Goal: Information Seeking & Learning: Learn about a topic

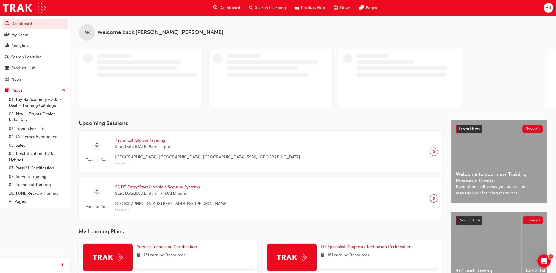
click at [232, 6] on span "Dashboard" at bounding box center [229, 8] width 21 height 6
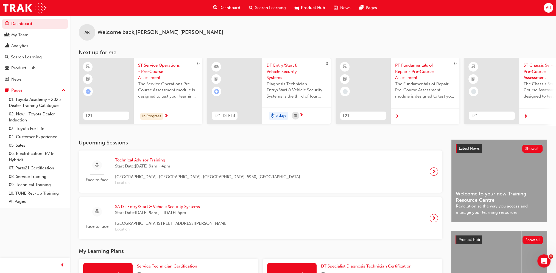
click at [261, 8] on span "Search Learning" at bounding box center [270, 8] width 31 height 6
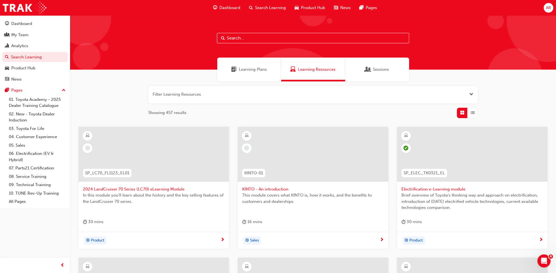
click at [376, 66] on div "Sessions" at bounding box center [377, 70] width 64 height 24
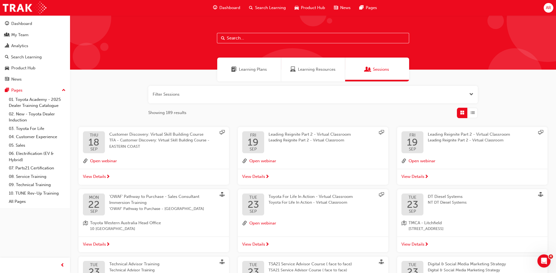
click at [427, 101] on button "button" at bounding box center [312, 95] width 329 height 18
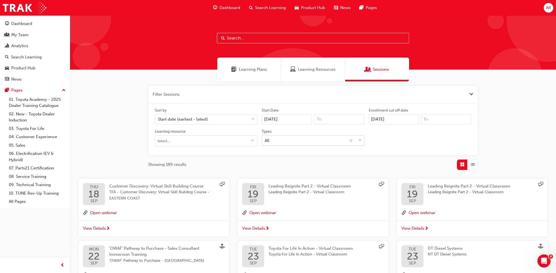
click at [289, 142] on div "All" at bounding box center [304, 141] width 84 height 10
click at [265, 142] on input "Types All" at bounding box center [265, 140] width 1 height 5
click at [289, 142] on div "All" at bounding box center [304, 141] width 84 height 10
click at [265, 142] on input "Types 0 results available. Select is focused ,type to refine list, press Down t…" at bounding box center [265, 140] width 1 height 5
click at [248, 138] on input "Learning resource" at bounding box center [206, 141] width 102 height 10
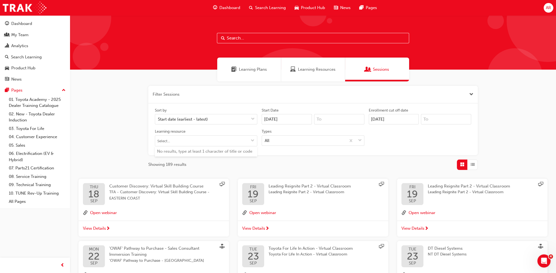
click at [140, 127] on div "Filter Sessions Sort by Start date (earliest - latest) Start Date [DATE] Enroll…" at bounding box center [313, 241] width 486 height 318
click at [227, 120] on div "Start date (earliest - latest)" at bounding box center [202, 120] width 94 height 10
click at [158, 120] on input "Sort by Start date (earliest - latest)" at bounding box center [158, 119] width 1 height 5
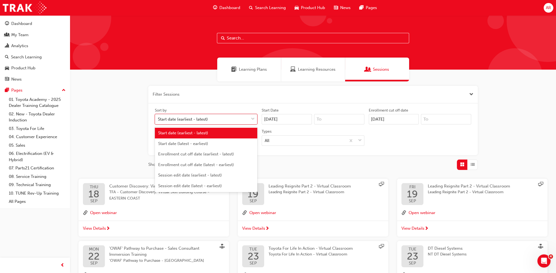
click at [118, 104] on div "Filter Sessions Sort by option Start date (earliest - latest) focused, 1 of 6. …" at bounding box center [313, 241] width 486 height 318
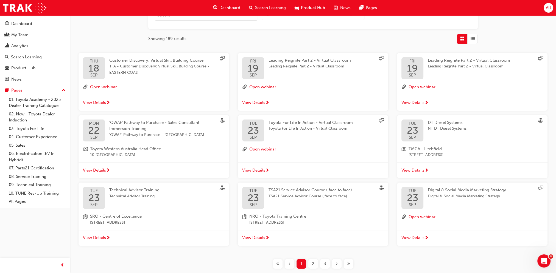
scroll to position [157, 0]
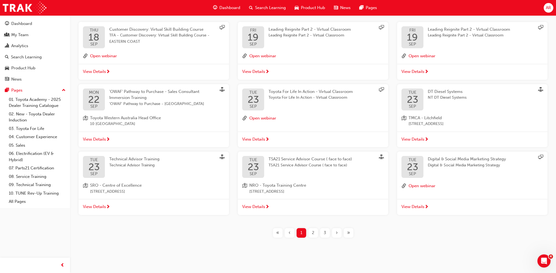
click at [313, 232] on span "2" at bounding box center [313, 233] width 2 height 6
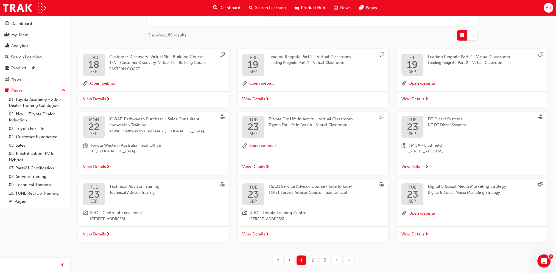
click at [313, 262] on span "2" at bounding box center [313, 260] width 2 height 6
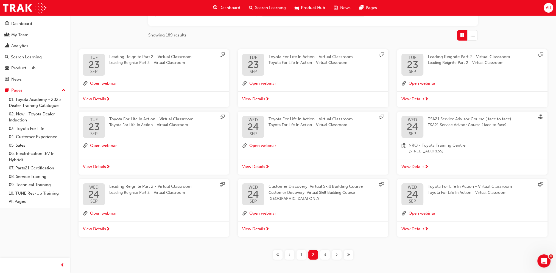
click at [325, 256] on span "3" at bounding box center [325, 255] width 2 height 6
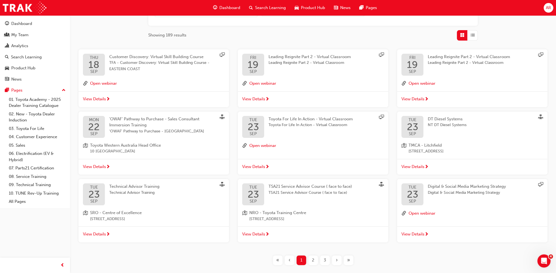
click at [324, 262] on span "3" at bounding box center [325, 260] width 2 height 6
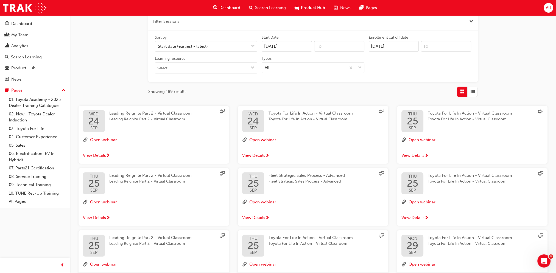
scroll to position [130, 0]
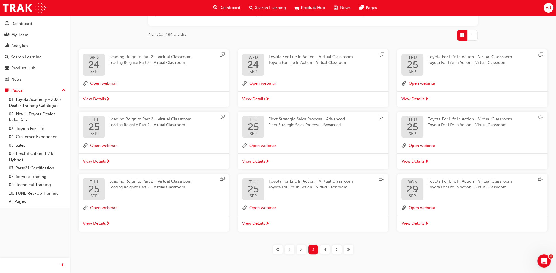
click at [327, 252] on div "4" at bounding box center [325, 250] width 10 height 10
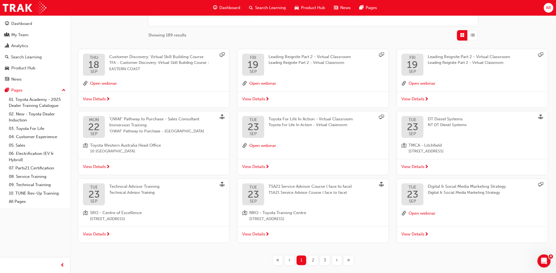
click at [335, 262] on div "›" at bounding box center [337, 261] width 10 height 10
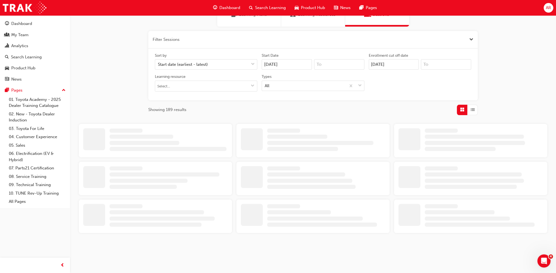
scroll to position [130, 0]
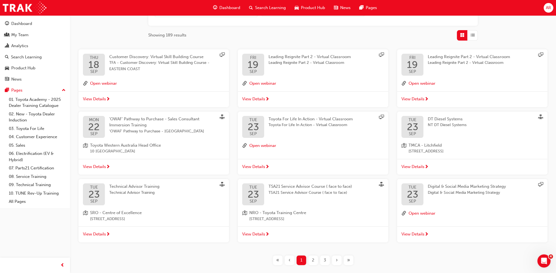
click at [335, 262] on div "›" at bounding box center [337, 261] width 10 height 10
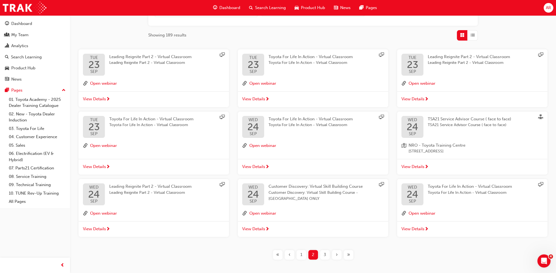
click at [351, 258] on div "»" at bounding box center [349, 255] width 10 height 10
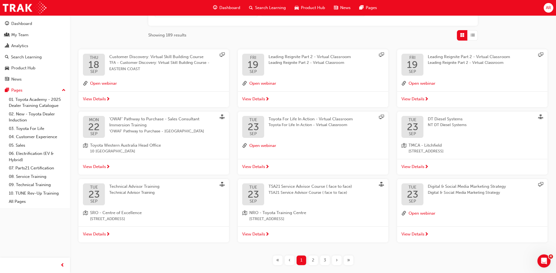
click at [349, 258] on span "»" at bounding box center [348, 260] width 3 height 6
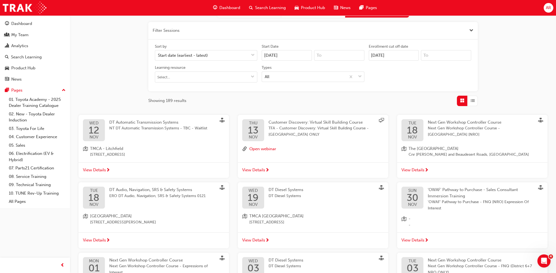
scroll to position [20, 0]
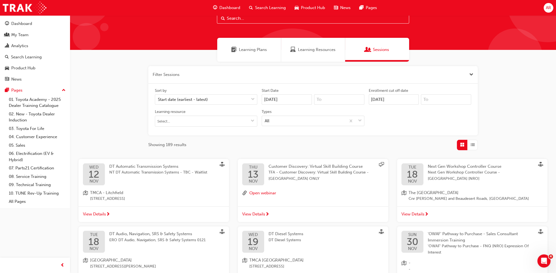
click at [242, 52] on span "Learning Plans" at bounding box center [253, 50] width 28 height 6
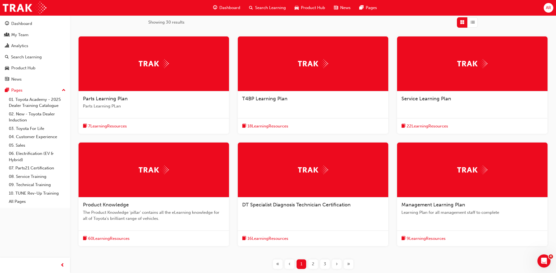
scroll to position [131, 0]
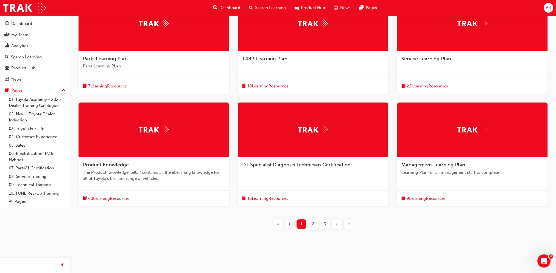
click at [424, 200] on span "9 Learning Resources" at bounding box center [425, 199] width 39 height 6
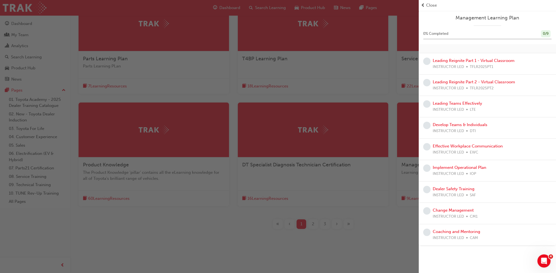
drag, startPoint x: 402, startPoint y: 249, endPoint x: 395, endPoint y: 257, distance: 10.3
drag, startPoint x: 395, startPoint y: 257, endPoint x: 468, endPoint y: 54, distance: 216.1
click at [468, 54] on div "Leading Reignite Part 1 - Virtual Classroom INSTRUCTOR LED TFLR2025PT1" at bounding box center [487, 63] width 137 height 21
click at [465, 59] on link "Leading Reignite Part 1 - Virtual Classroom" at bounding box center [474, 60] width 82 height 5
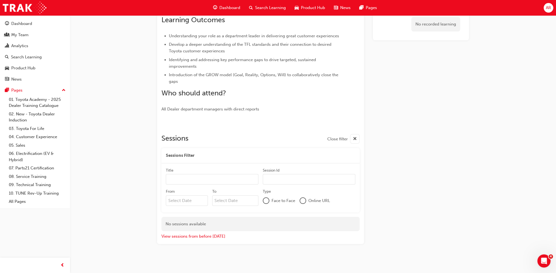
scroll to position [135, 0]
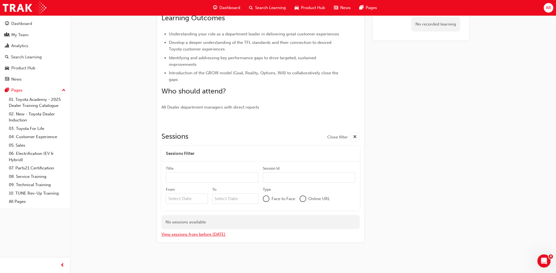
click at [194, 235] on button "View sessions from before [DATE]" at bounding box center [193, 235] width 64 height 6
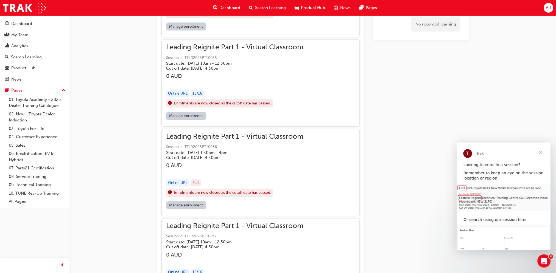
scroll to position [3516, 0]
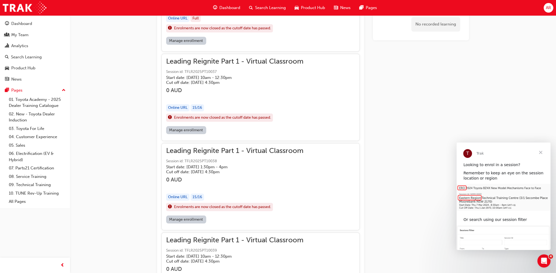
click at [538, 155] on span "Close" at bounding box center [541, 153] width 20 height 20
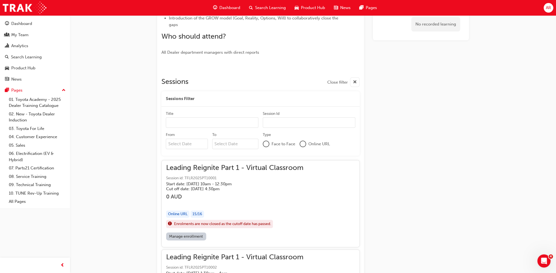
scroll to position [141, 0]
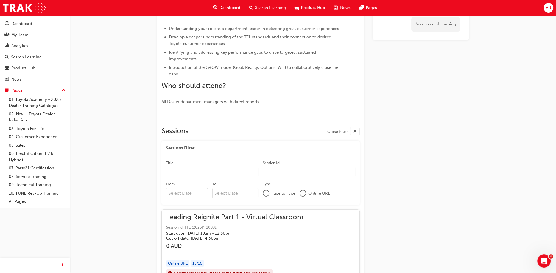
click at [354, 134] on span "cross-icon" at bounding box center [355, 131] width 4 height 7
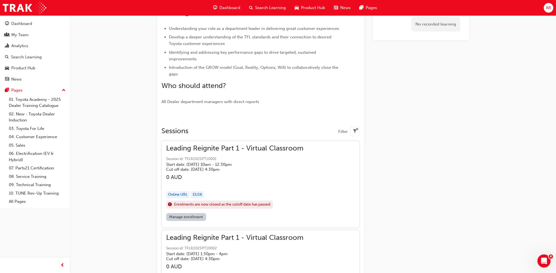
click at [354, 134] on span "filter-icon" at bounding box center [355, 131] width 4 height 7
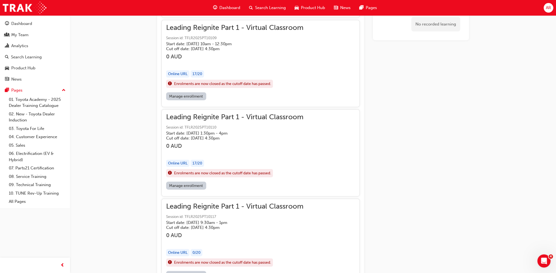
scroll to position [10674, 0]
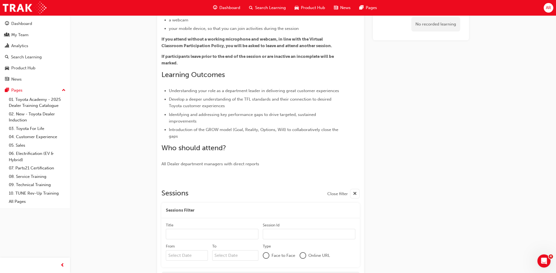
scroll to position [110, 0]
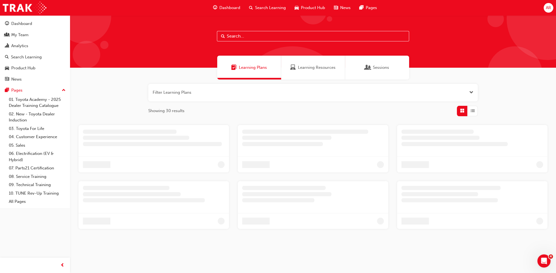
scroll to position [110, 0]
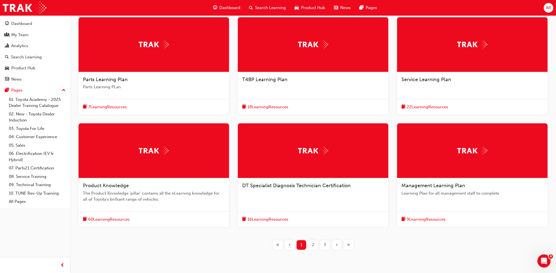
click at [313, 245] on span "2" at bounding box center [313, 245] width 2 height 6
